Goal: Task Accomplishment & Management: Use online tool/utility

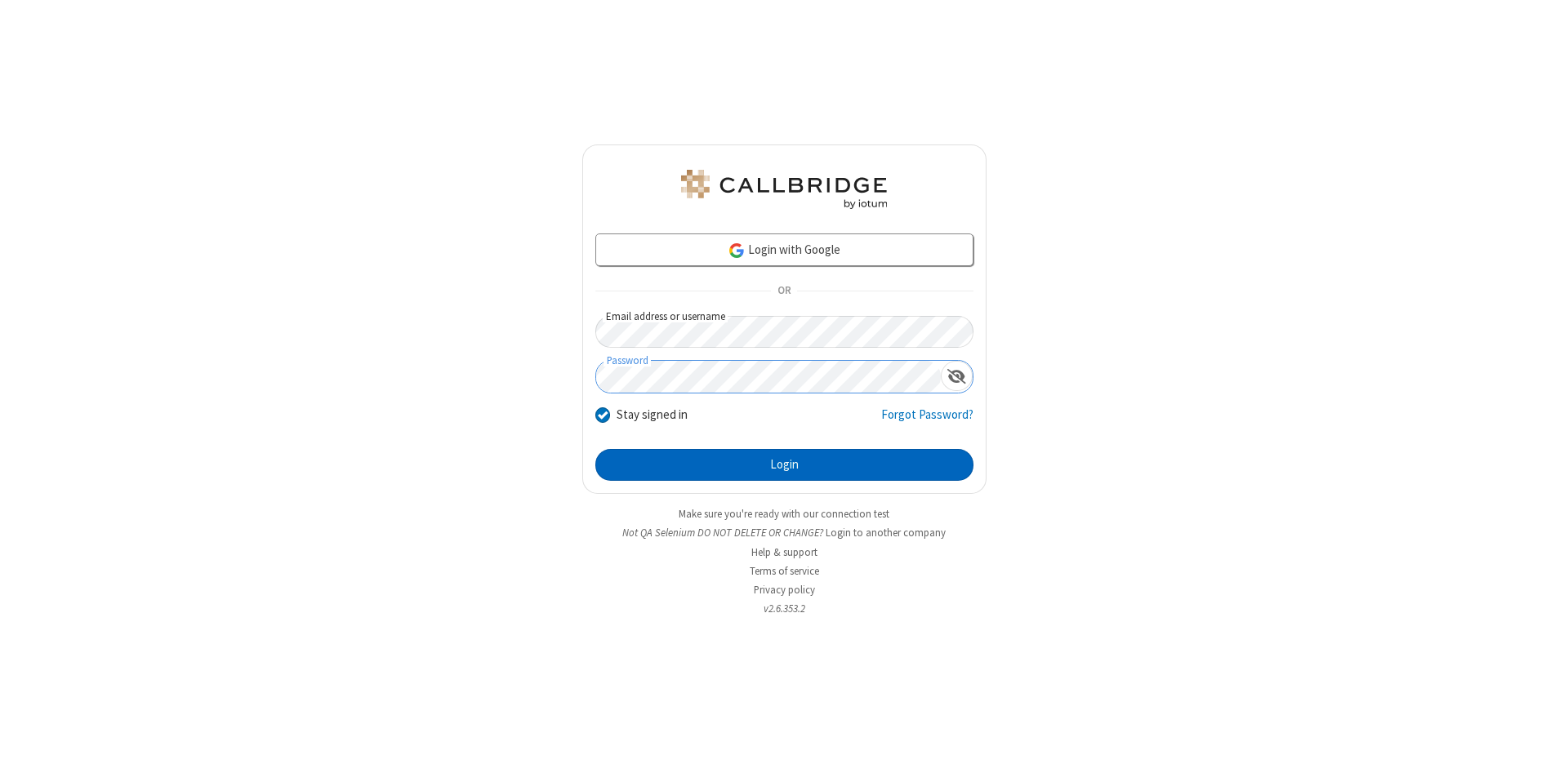
click at [784, 465] on button "Login" at bounding box center [784, 464] width 378 height 32
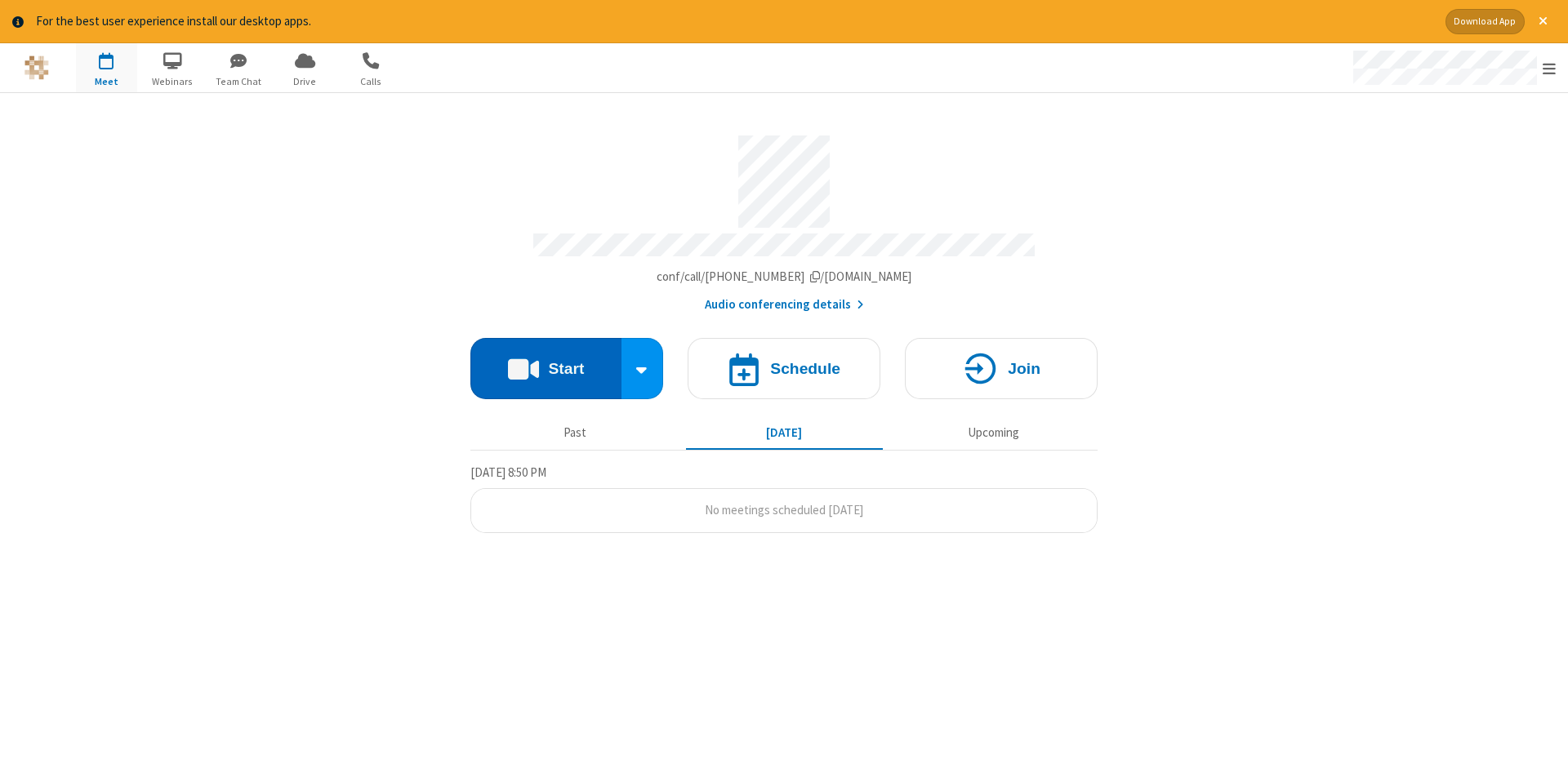
click at [546, 362] on button "Start" at bounding box center [546, 369] width 151 height 61
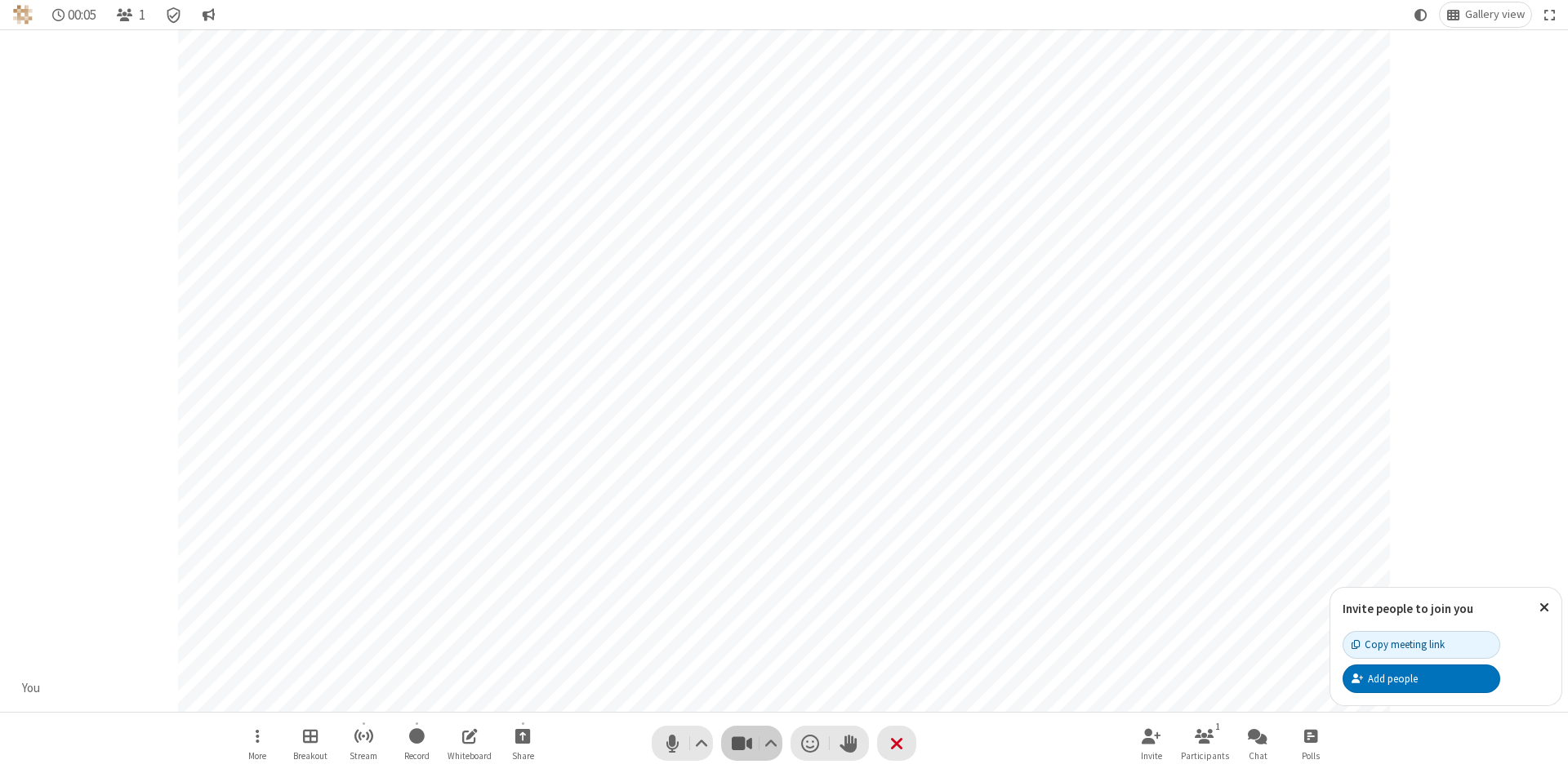
click at [741, 743] on span "Stop video (Alt+V)" at bounding box center [741, 744] width 25 height 24
click at [741, 743] on span "Start video (Alt+V)" at bounding box center [741, 744] width 25 height 24
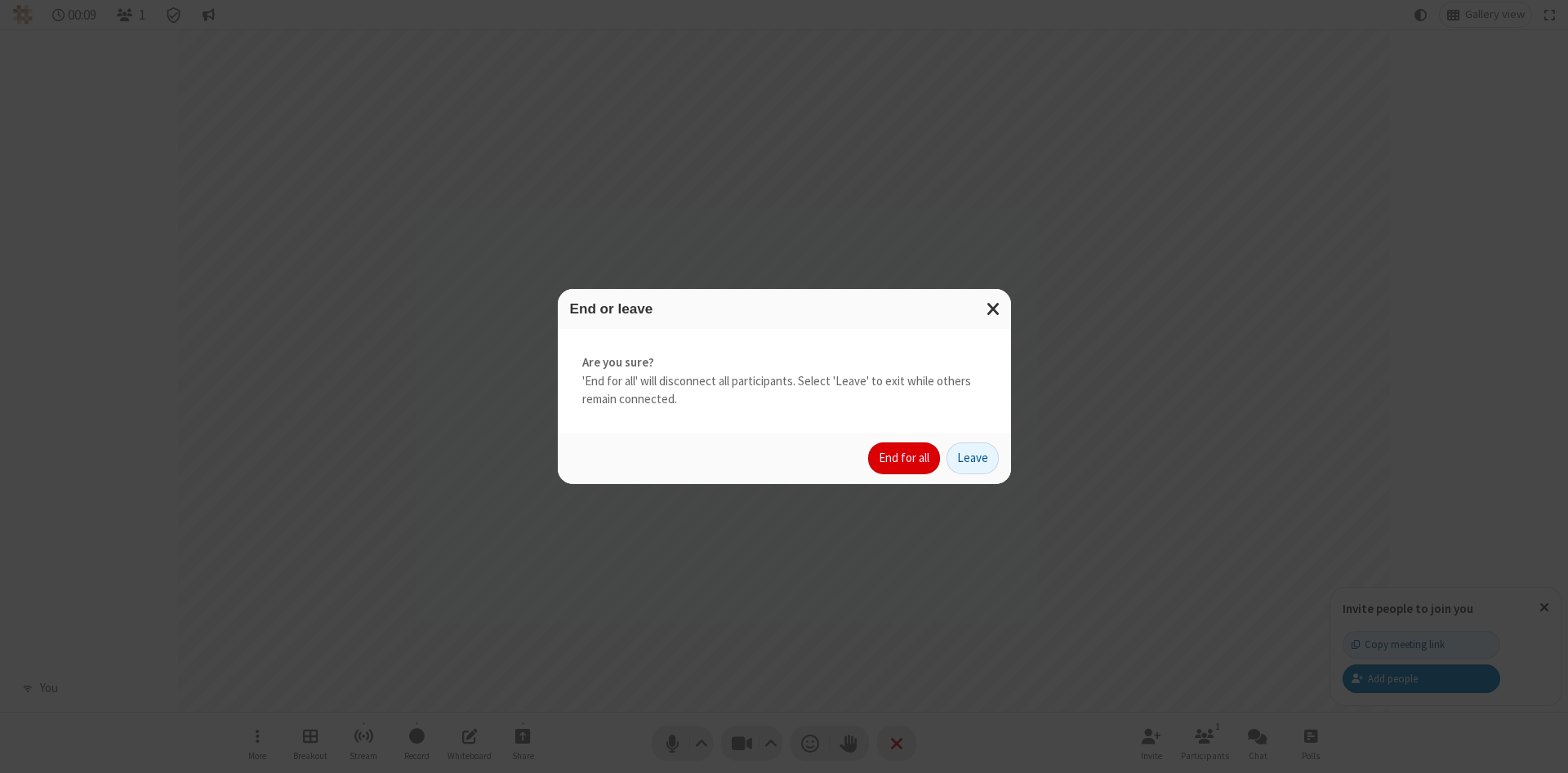
click at [904, 458] on button "End for all" at bounding box center [904, 458] width 72 height 32
